Goal: Task Accomplishment & Management: Manage account settings

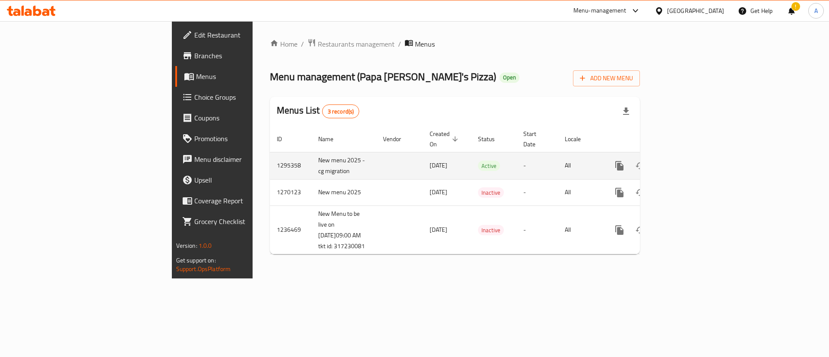
click at [687, 161] on icon "enhanced table" at bounding box center [681, 166] width 10 height 10
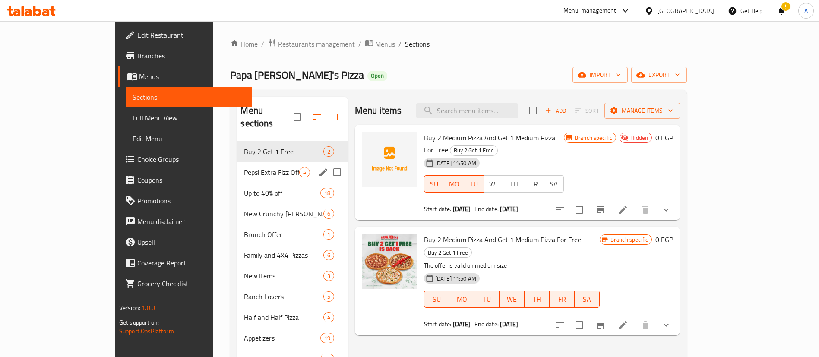
click at [245, 167] on span "Pepsi Extra Fizz Offer" at bounding box center [271, 172] width 55 height 10
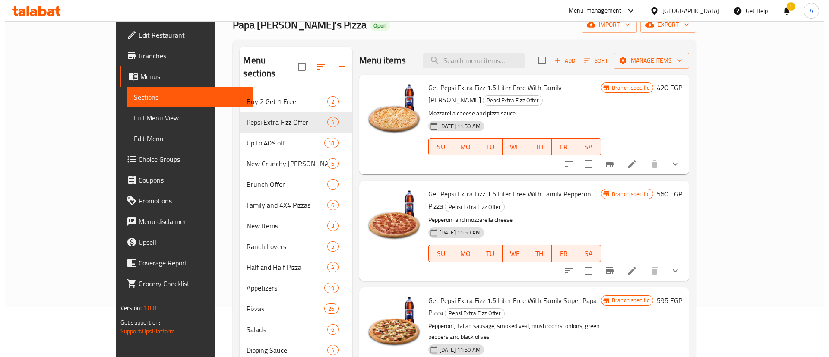
scroll to position [43, 0]
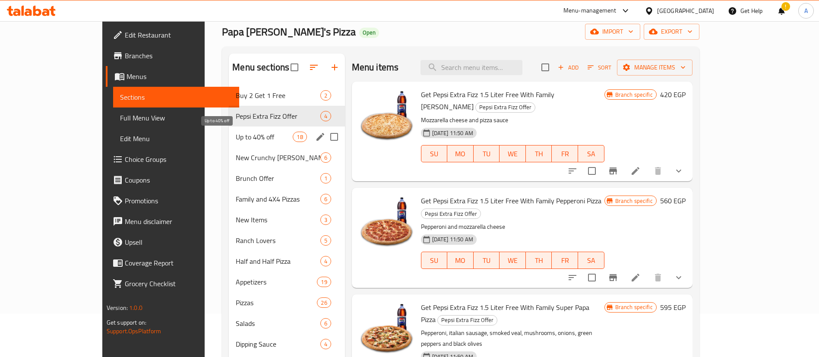
click at [236, 139] on span "Up to 40% off" at bounding box center [264, 137] width 57 height 10
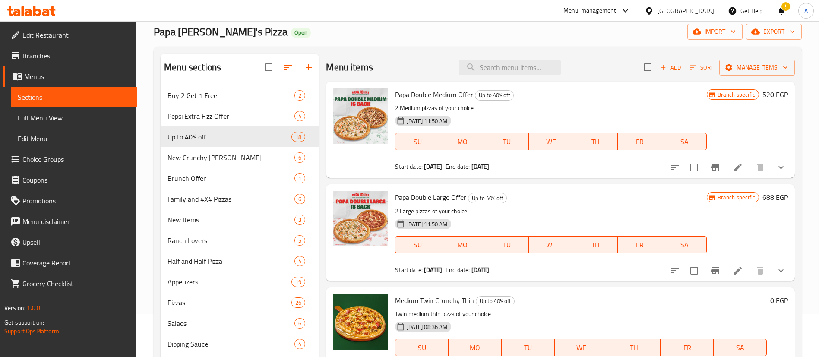
click at [710, 171] on icon "Branch-specific-item" at bounding box center [715, 167] width 10 height 10
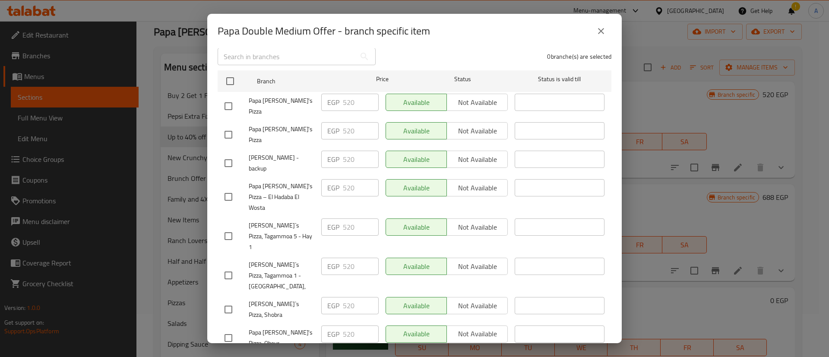
scroll to position [129, 0]
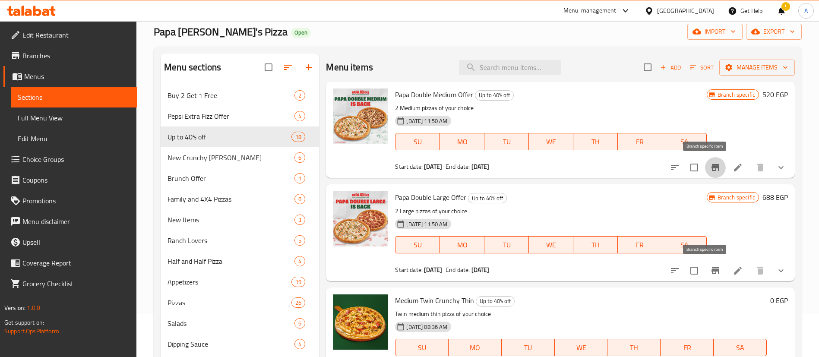
click at [710, 274] on icon "Branch-specific-item" at bounding box center [715, 270] width 10 height 10
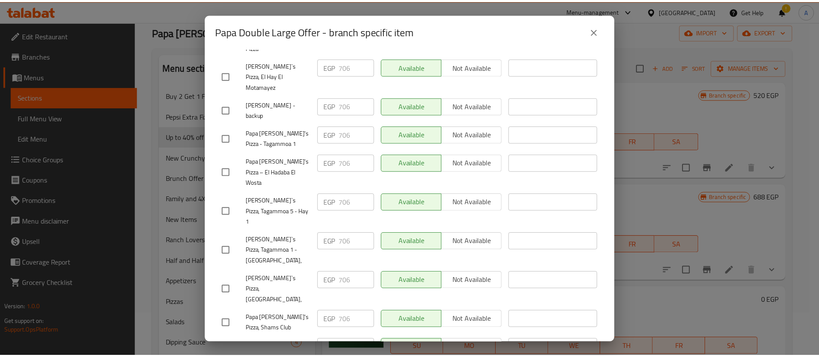
scroll to position [410, 0]
